Goal: Manage account settings

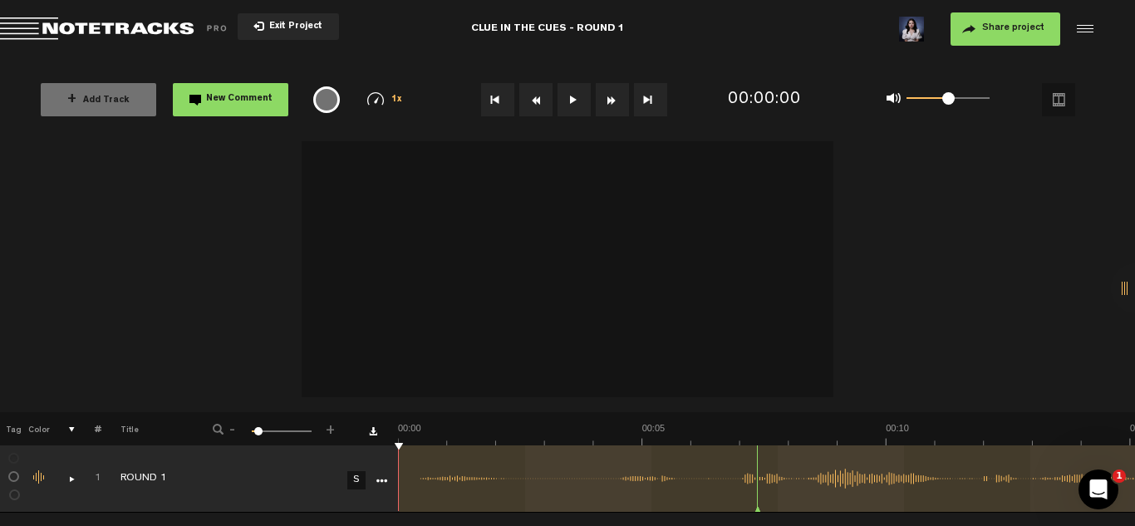
click at [915, 35] on img at bounding box center [911, 29] width 25 height 25
click at [1089, 37] on div at bounding box center [1082, 29] width 25 height 25
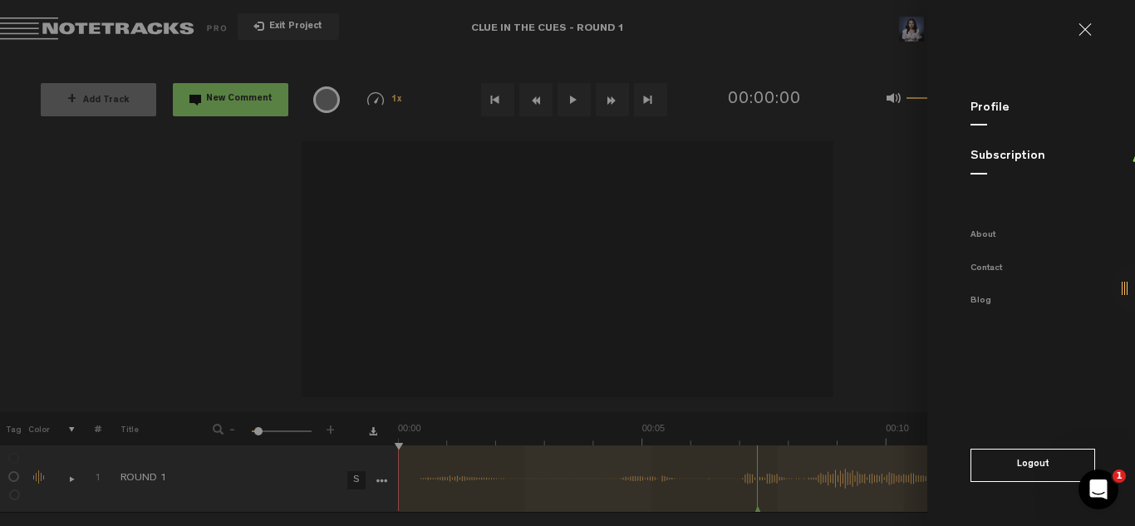
click at [1087, 37] on md-sidenav "Profile Subscription About Contact Blog Logout" at bounding box center [1031, 263] width 208 height 526
click at [1086, 31] on link at bounding box center [1091, 29] width 27 height 13
